Goal: Navigation & Orientation: Find specific page/section

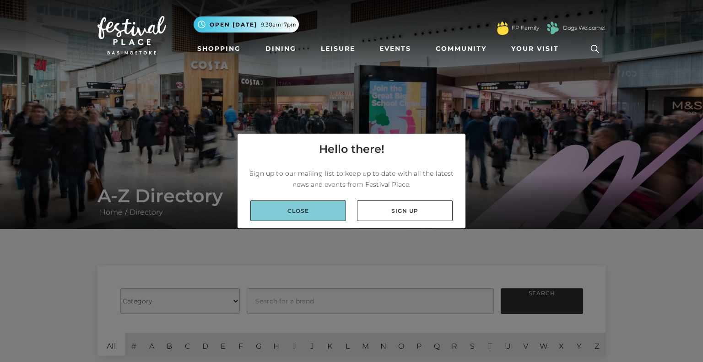
click at [333, 211] on link "Close" at bounding box center [298, 210] width 96 height 21
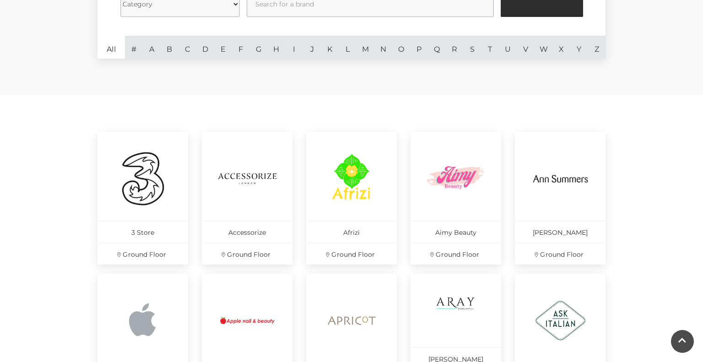
scroll to position [298, 0]
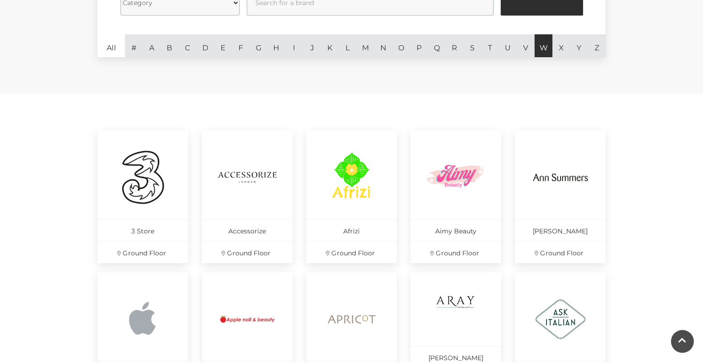
click at [539, 50] on link "W" at bounding box center [543, 45] width 18 height 23
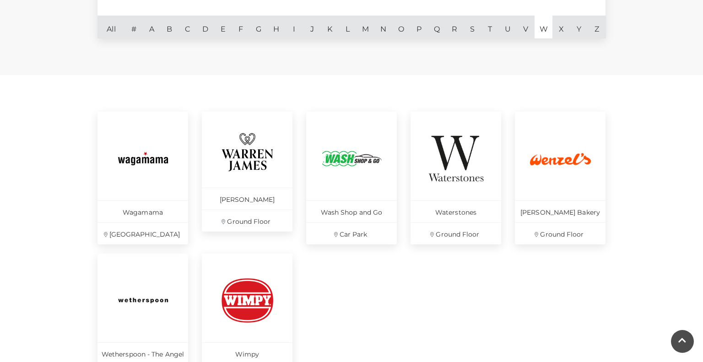
scroll to position [316, 0]
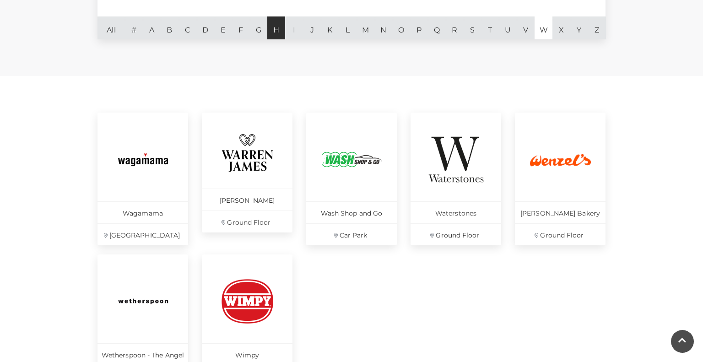
click at [281, 36] on link "H" at bounding box center [276, 27] width 18 height 23
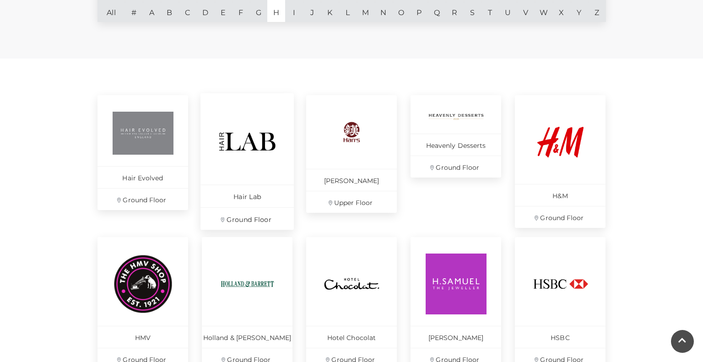
scroll to position [331, 0]
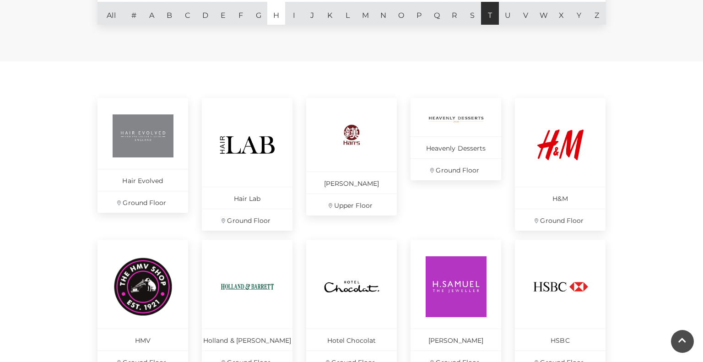
click at [494, 14] on link "T" at bounding box center [490, 13] width 18 height 23
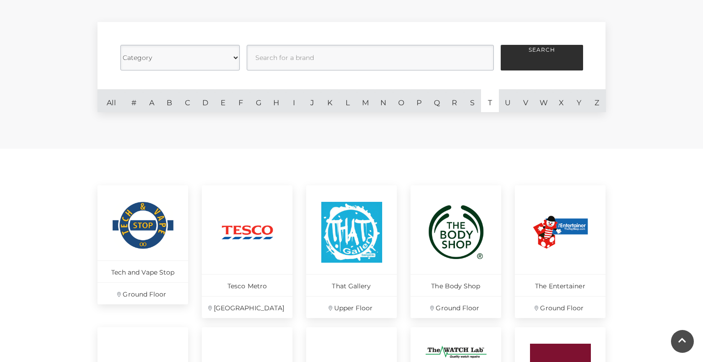
scroll to position [244, 0]
click at [533, 108] on link "V" at bounding box center [526, 100] width 18 height 23
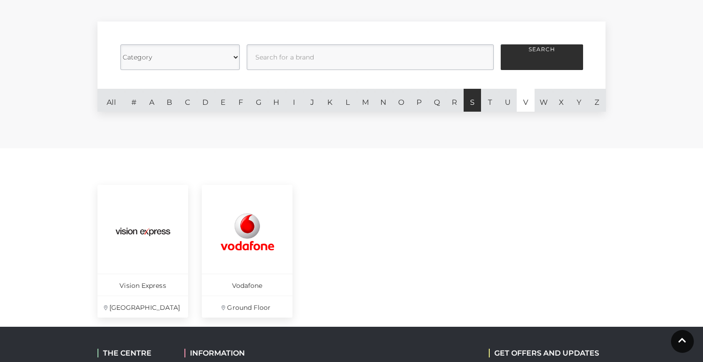
click at [480, 103] on link "S" at bounding box center [473, 100] width 18 height 23
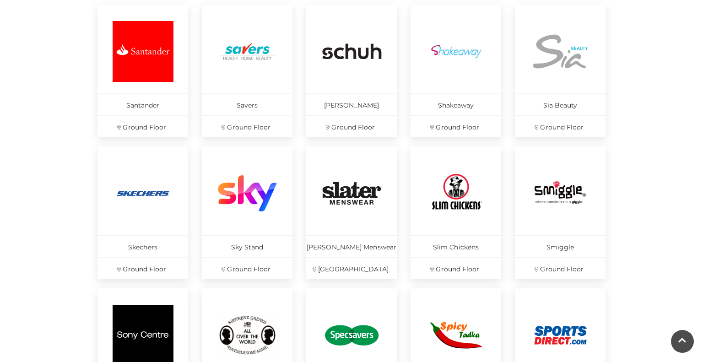
scroll to position [285, 0]
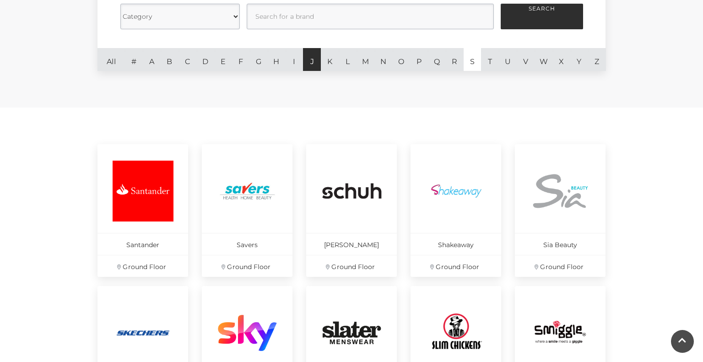
click at [315, 65] on link "J" at bounding box center [312, 59] width 18 height 23
